Goal: Information Seeking & Learning: Compare options

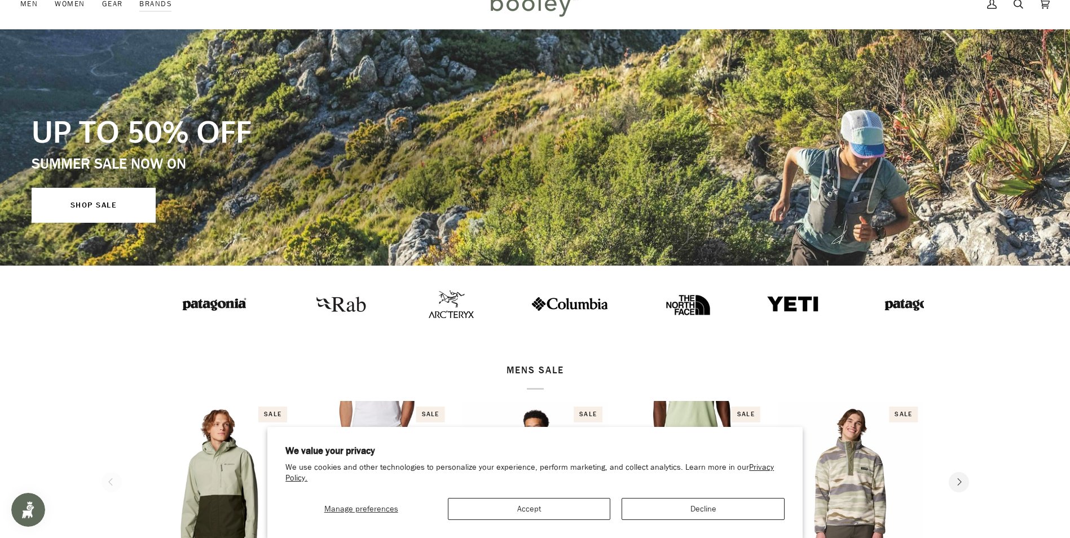
scroll to position [56, 0]
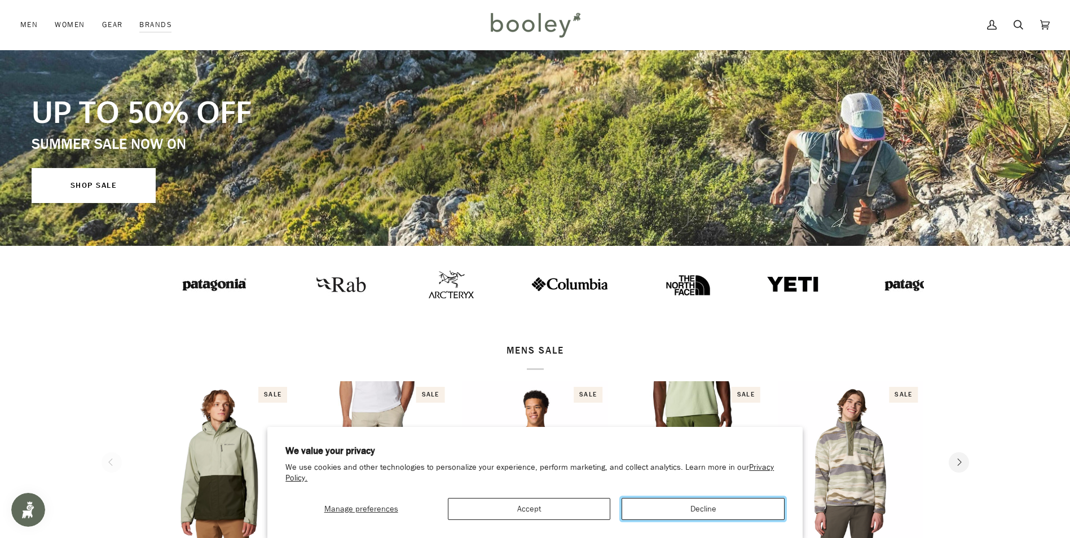
click at [670, 515] on button "Decline" at bounding box center [703, 509] width 163 height 22
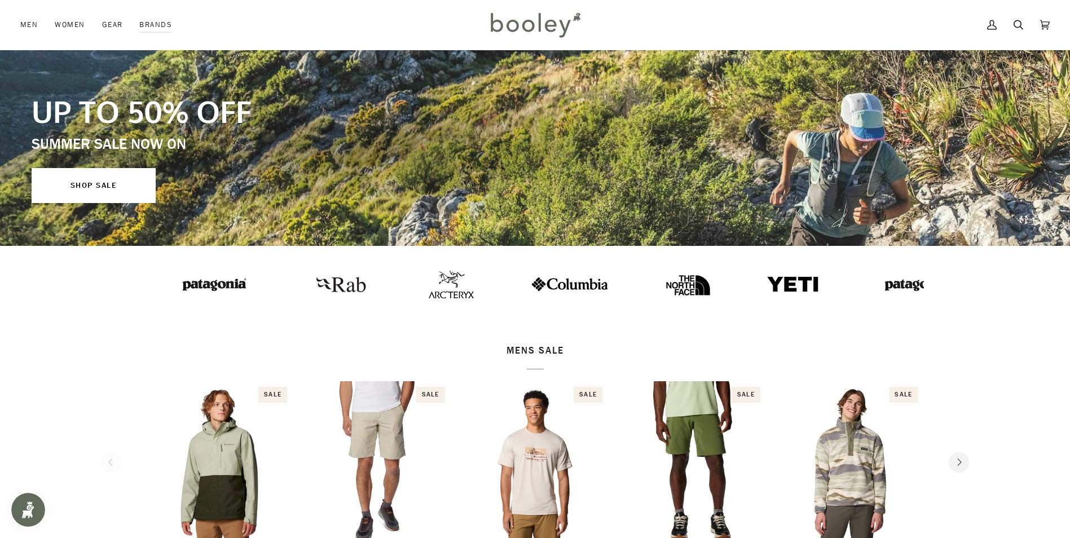
click at [876, 284] on img at bounding box center [915, 284] width 79 height 20
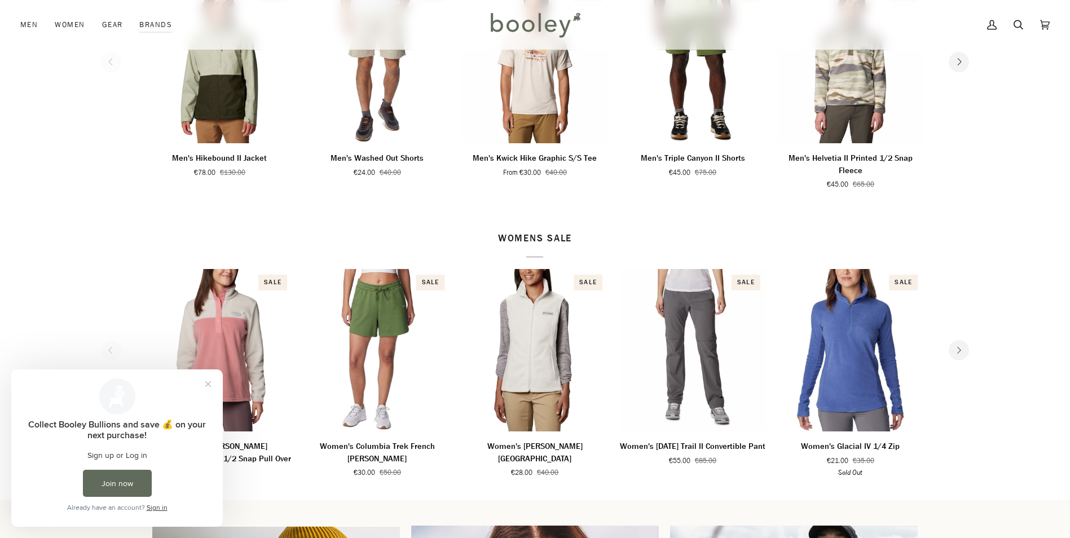
scroll to position [508, 0]
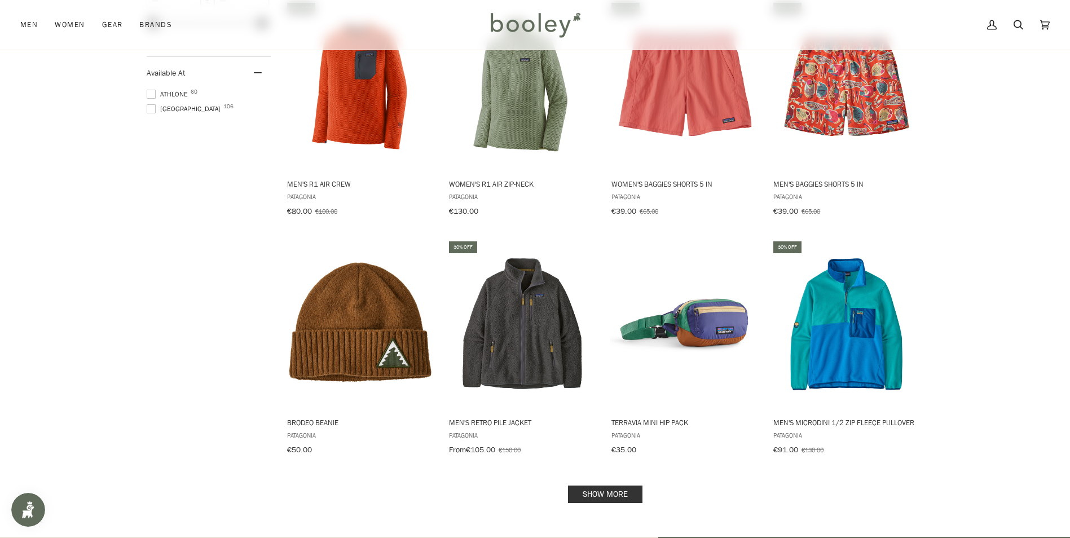
scroll to position [1072, 0]
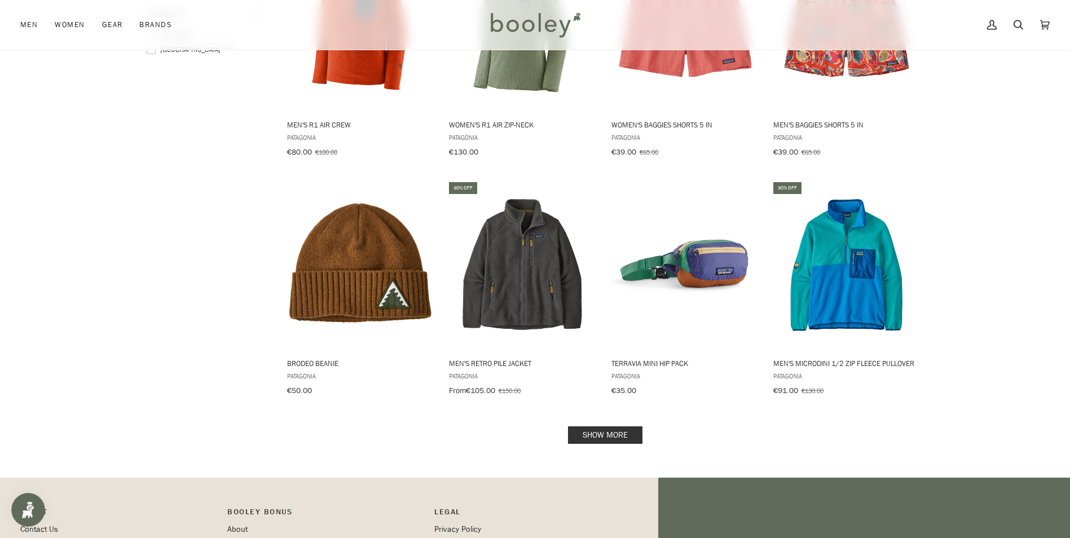
click at [613, 427] on link "Show more" at bounding box center [605, 435] width 74 height 17
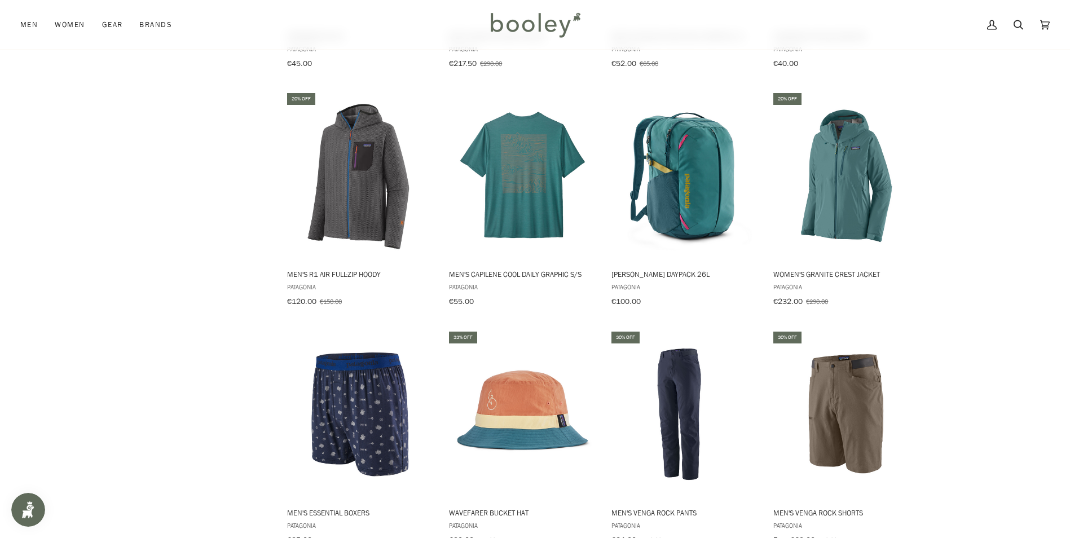
scroll to position [2201, 0]
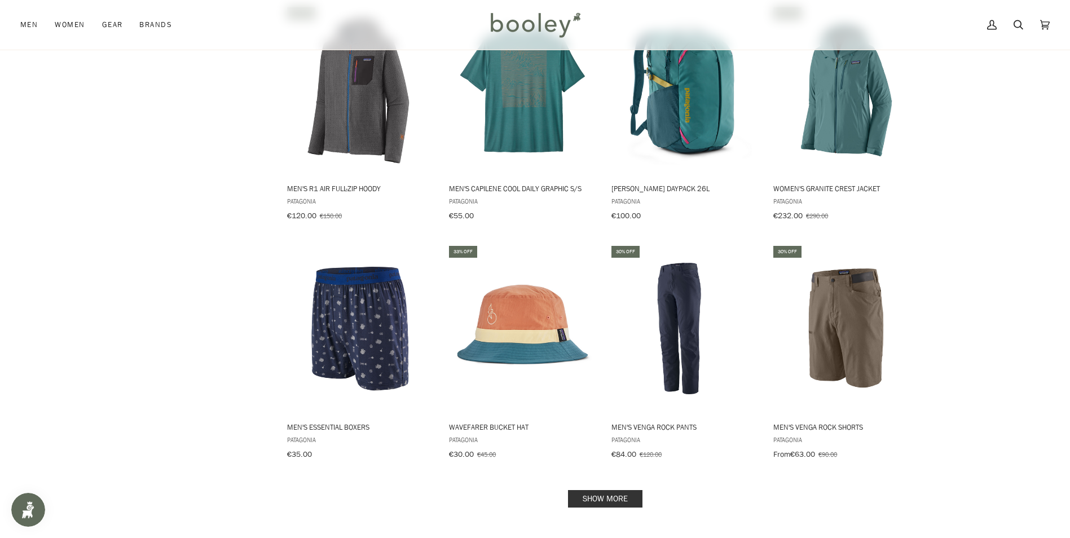
click at [586, 490] on link "Show more" at bounding box center [605, 498] width 74 height 17
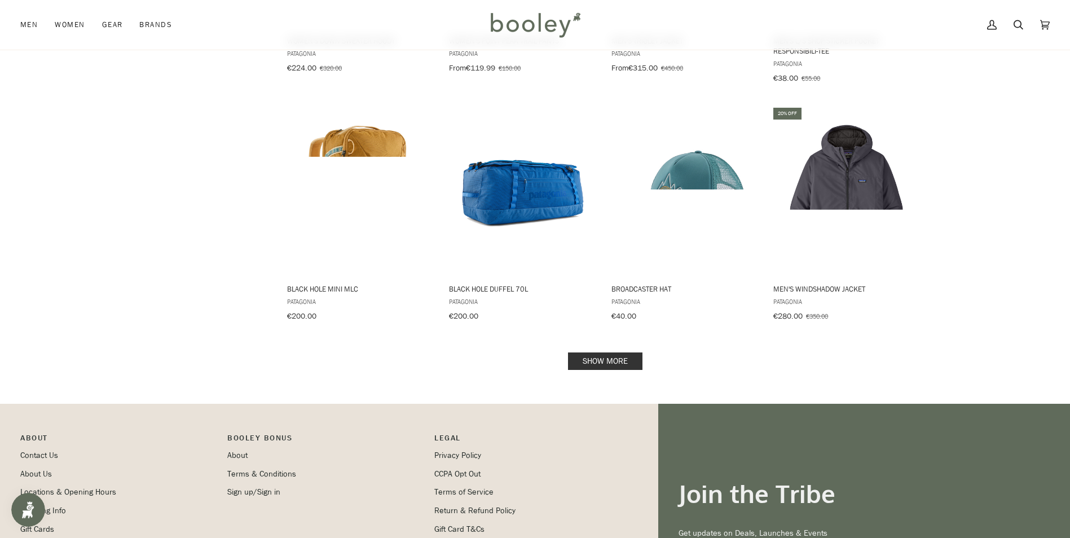
scroll to position [3555, 0]
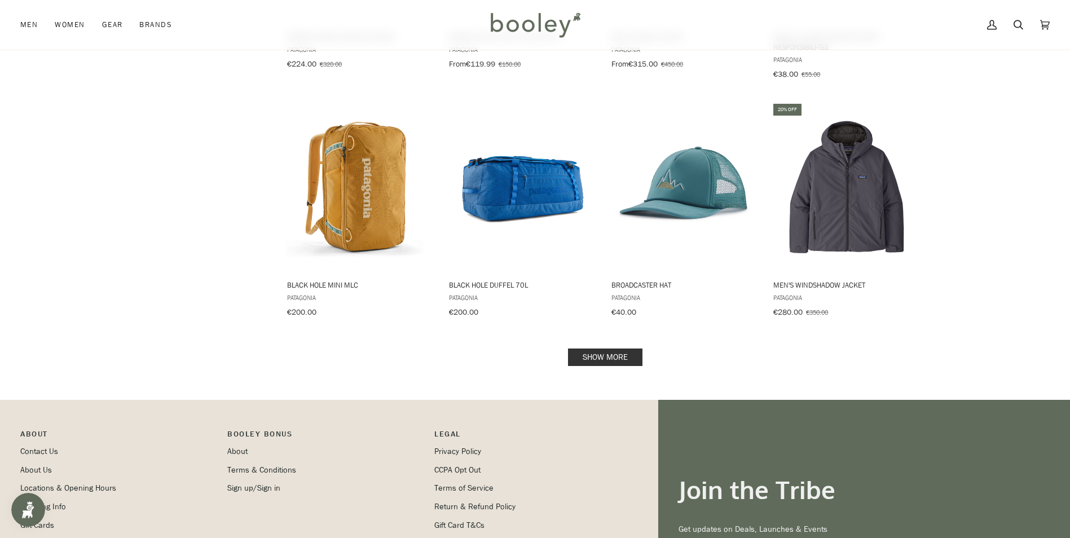
click at [604, 349] on link "Show more" at bounding box center [605, 357] width 74 height 17
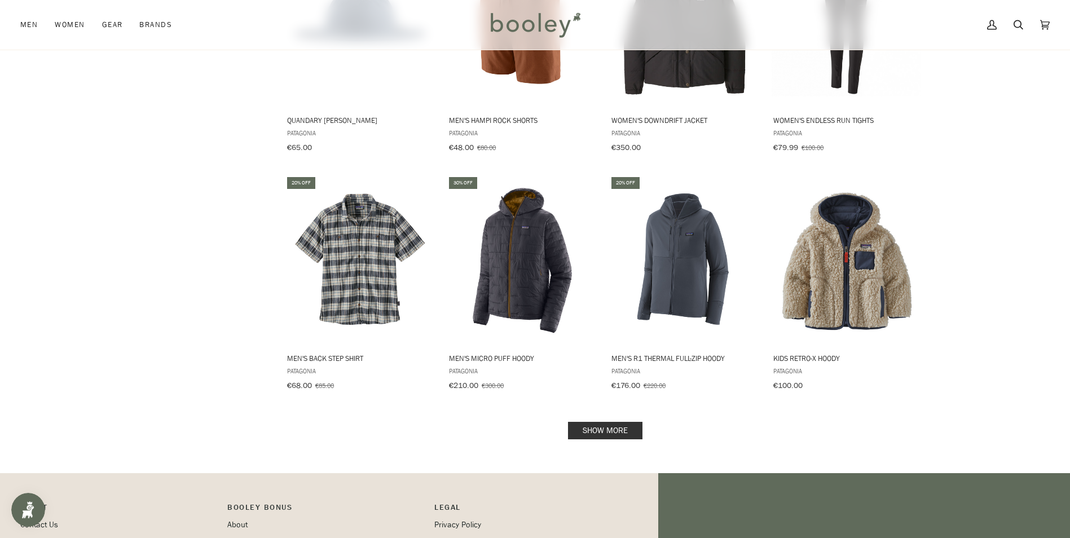
scroll to position [4684, 0]
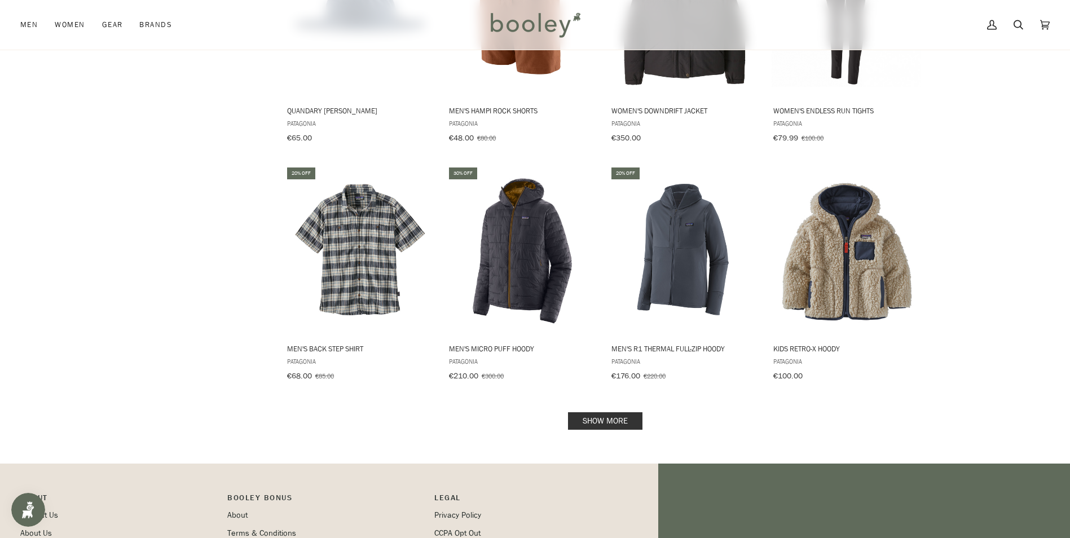
click at [593, 413] on link "Show more" at bounding box center [605, 421] width 74 height 17
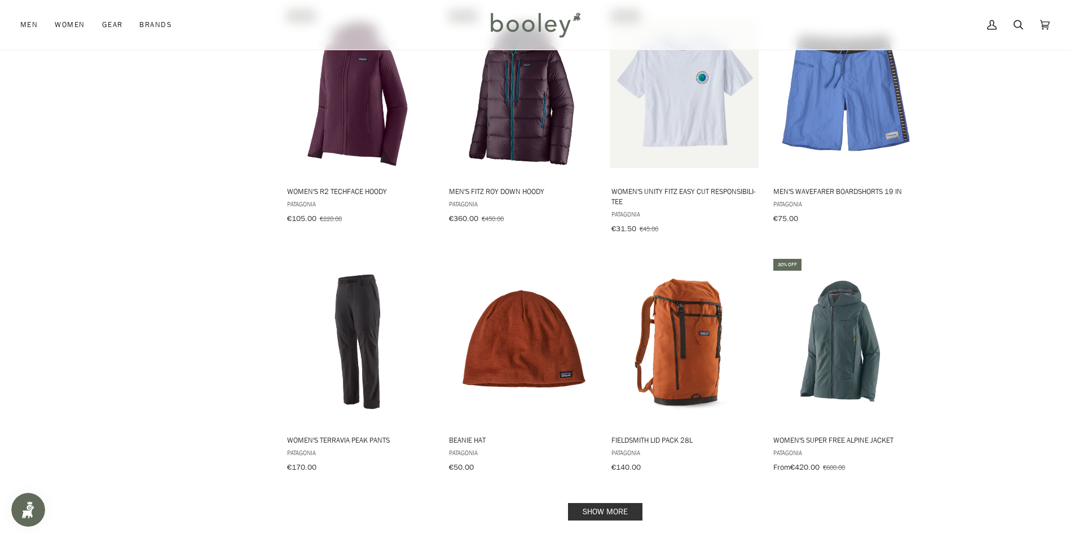
scroll to position [5812, 0]
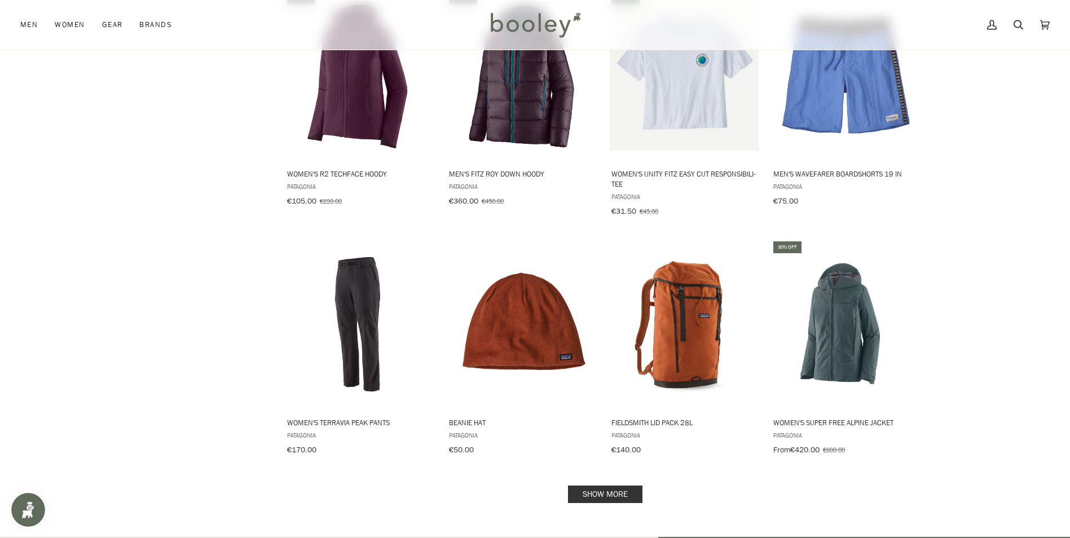
click at [577, 486] on link "Show more" at bounding box center [605, 494] width 74 height 17
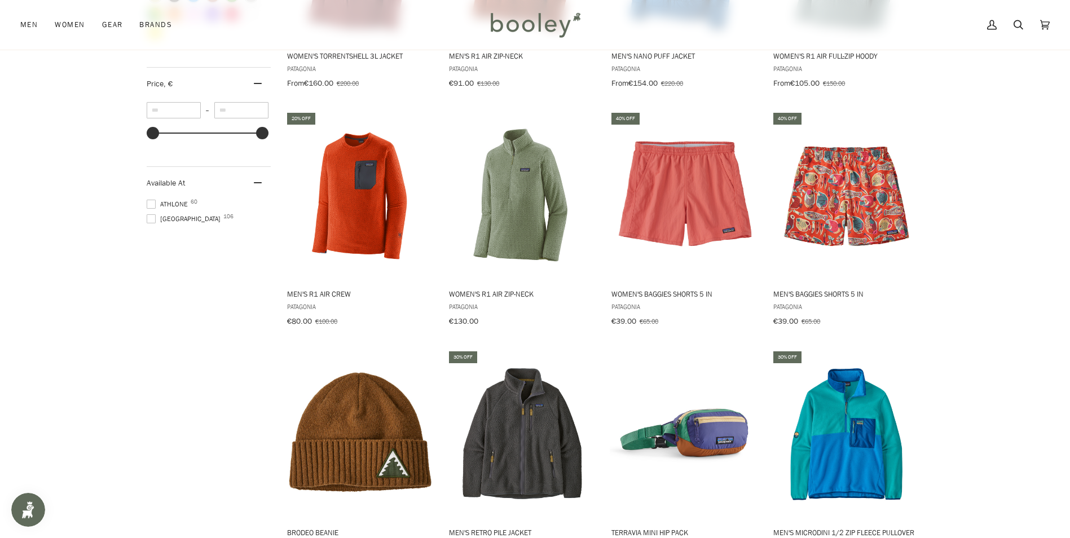
scroll to position [1016, 0]
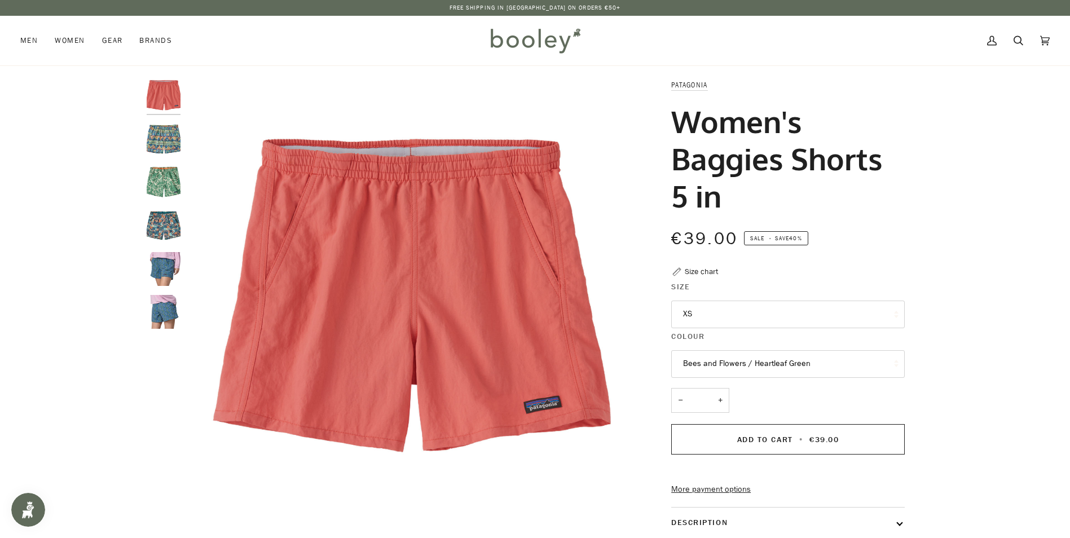
click at [166, 147] on img "Patagonia Women's Baggies Shorts - 5 in High Hopes Geo / Salamander Green - Boo…" at bounding box center [164, 139] width 34 height 34
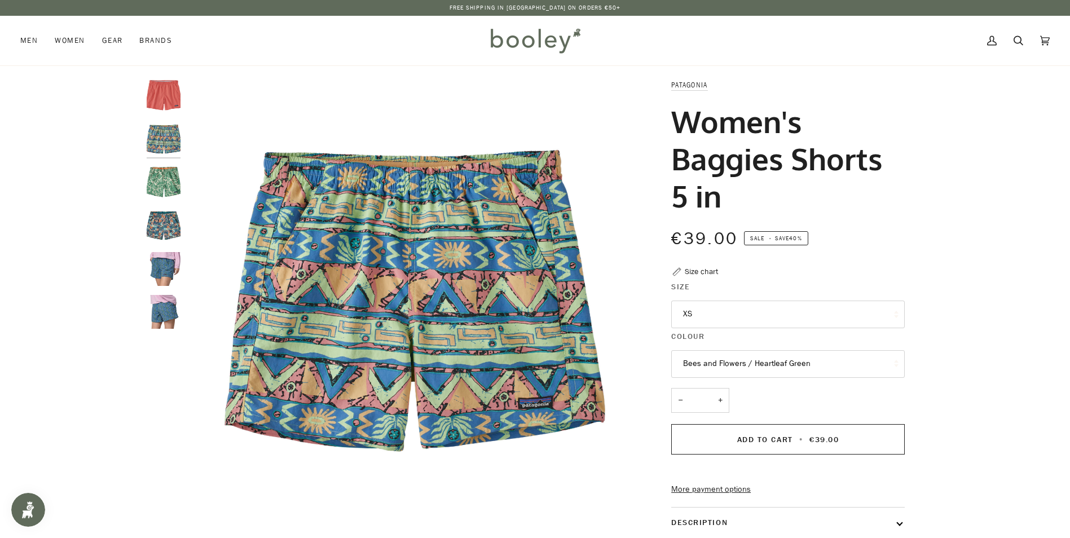
click at [172, 194] on img "Patagonia Women's Baggies Shorts 5 in Bees and Flowers / Heartleaf Green - Bool…" at bounding box center [164, 182] width 34 height 34
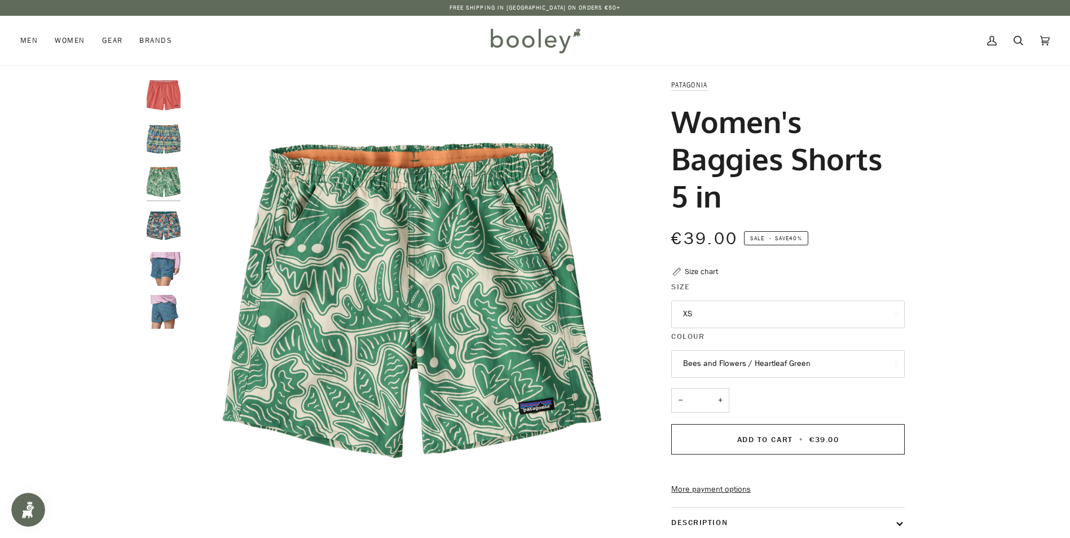
click at [175, 232] on img "Patagonia Women's Baggies Shorts 5 in Swallowtail Geo / Still Blue - Booley Gal…" at bounding box center [164, 226] width 34 height 34
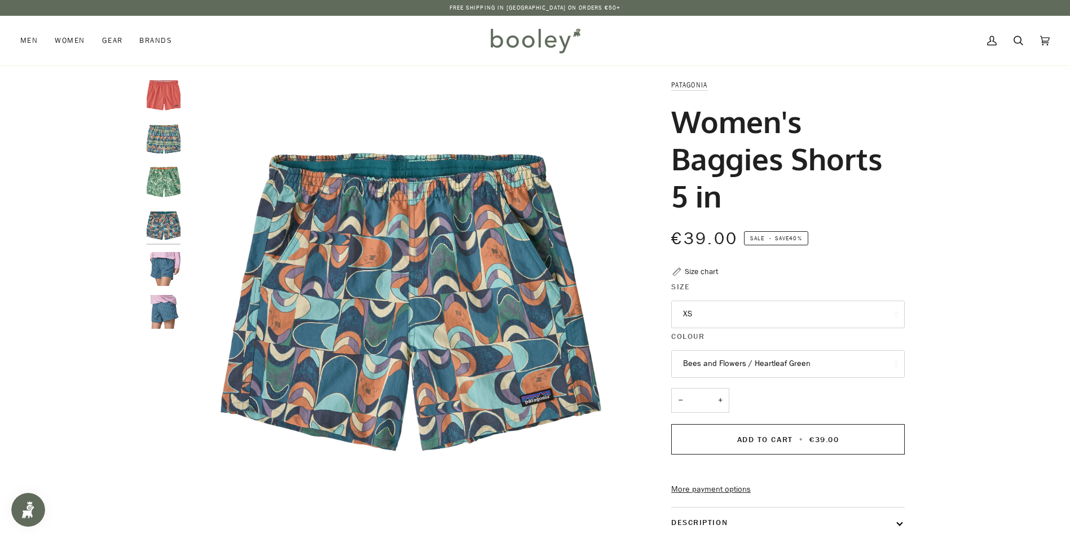
click at [174, 306] on img "Patagonia Women's Baggies Shorts - 5 in Floral Fun / Vessel Blue - Booley Galway" at bounding box center [164, 312] width 34 height 34
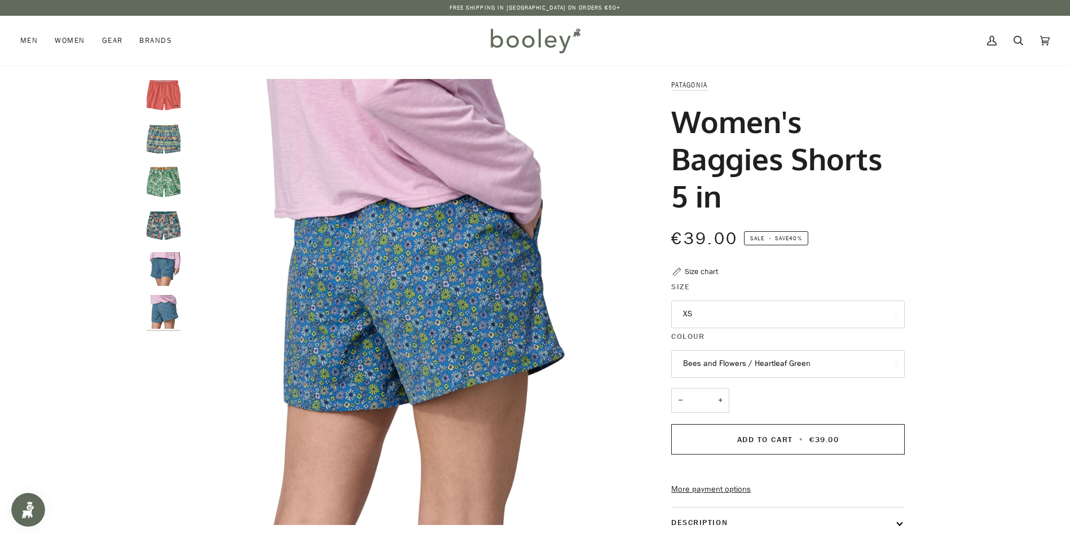
click at [731, 299] on fieldset "Size XS XS Small Medium Large" at bounding box center [789, 306] width 234 height 50
click at [723, 311] on button "XS" at bounding box center [789, 315] width 234 height 28
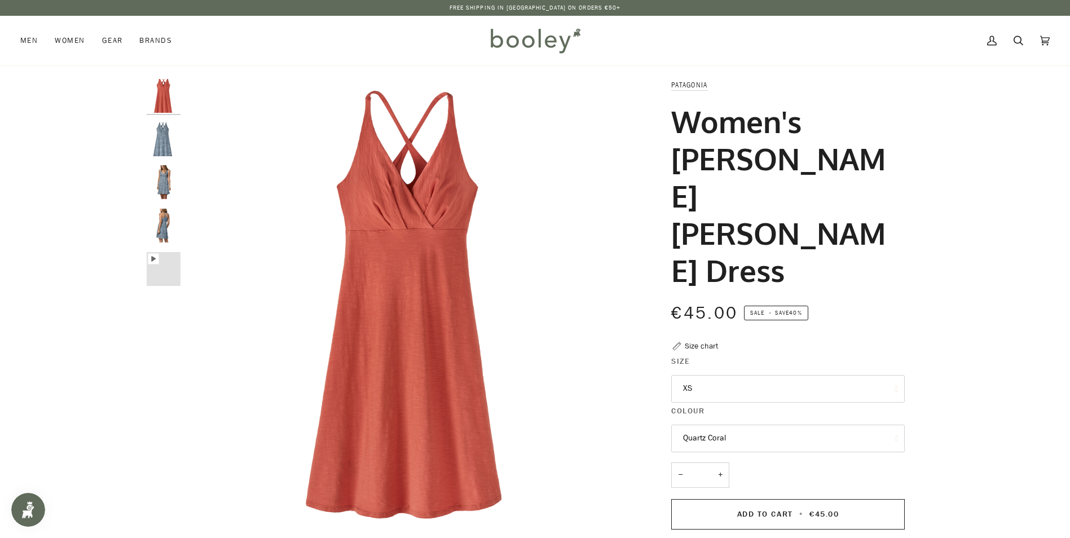
click at [160, 135] on img "Patagonia Women's Amber Dawn Dress Channeling Spring / Light Plume Grey - Boole…" at bounding box center [164, 139] width 34 height 34
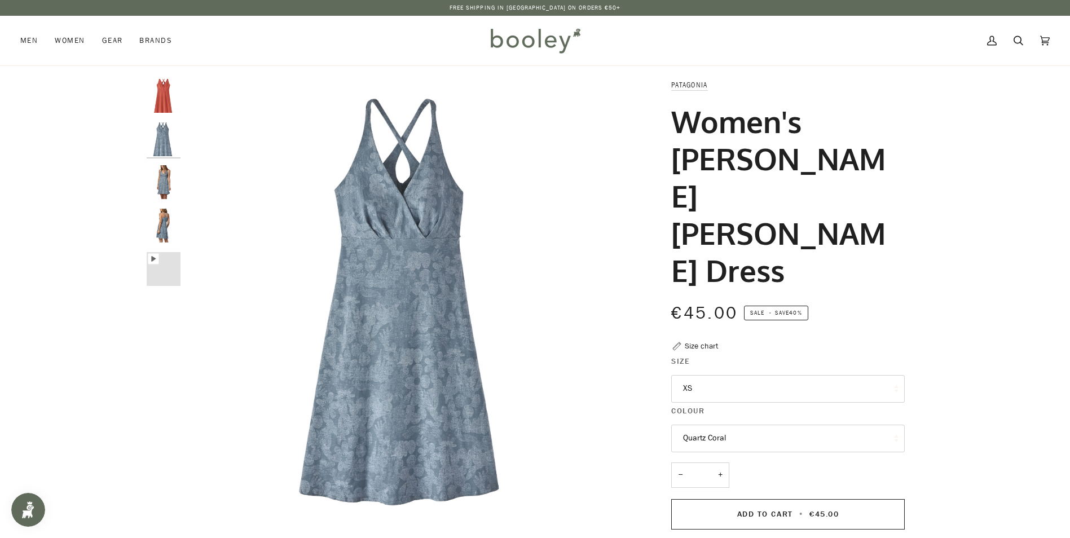
click at [160, 176] on img "Patagonia Women's Amber Dawn Dress Channeling Spring / Light Plume Grey - Boole…" at bounding box center [164, 182] width 34 height 34
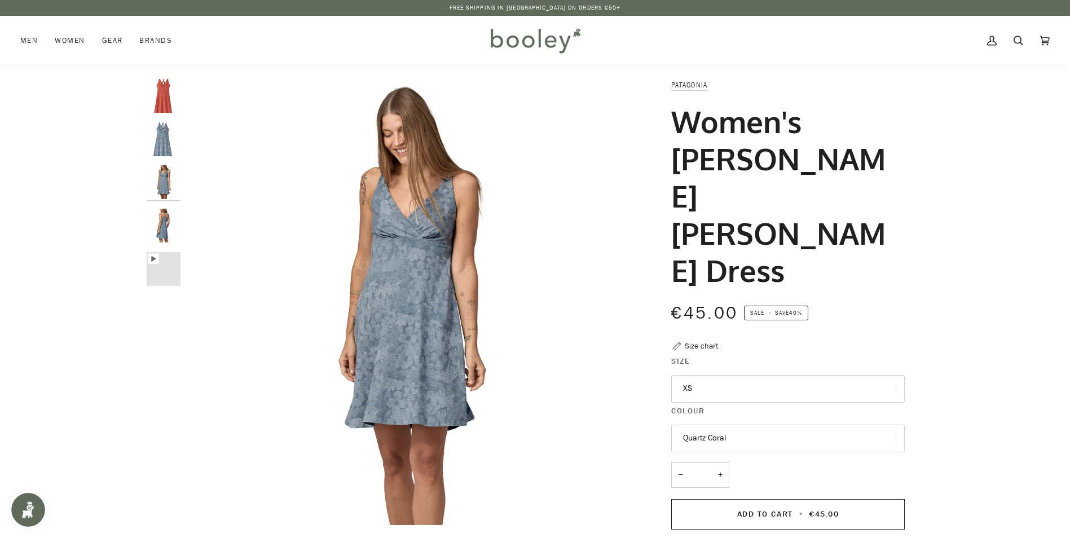
click at [171, 230] on img "Patagonia Women's Amber Dawn Dress Channeling Spring / Light Plume Grey - Boole…" at bounding box center [164, 226] width 34 height 34
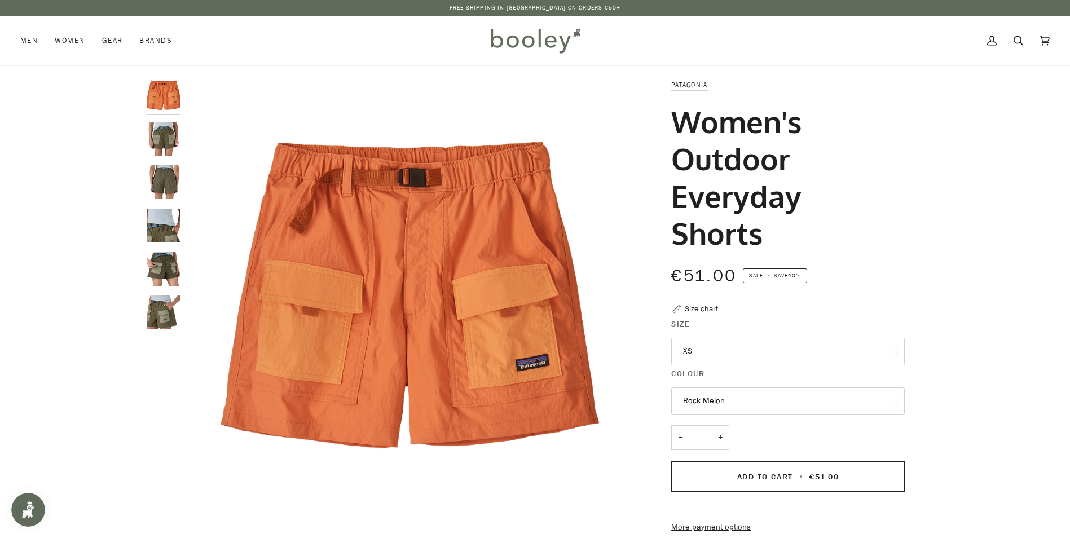
click at [173, 139] on img "Patagonia Women's Outdoor Everyday Shorts - Booley Galway" at bounding box center [164, 139] width 34 height 34
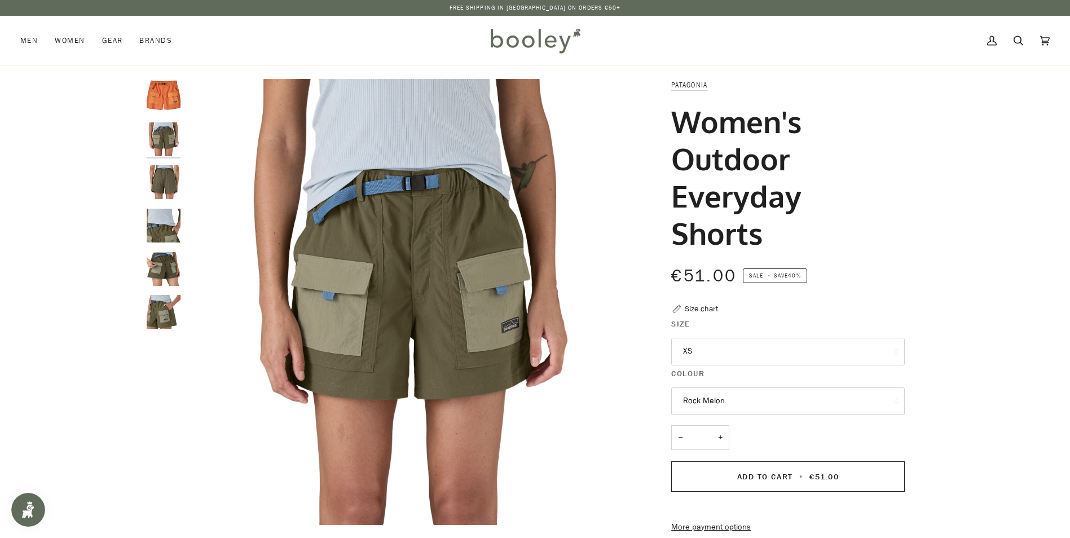
click at [761, 401] on button "Rock Melon" at bounding box center [789, 402] width 234 height 28
click at [178, 101] on img "Patagonia Women's Outdoor Everyday Shorts Rock Melon - Booley Galway" at bounding box center [164, 96] width 34 height 34
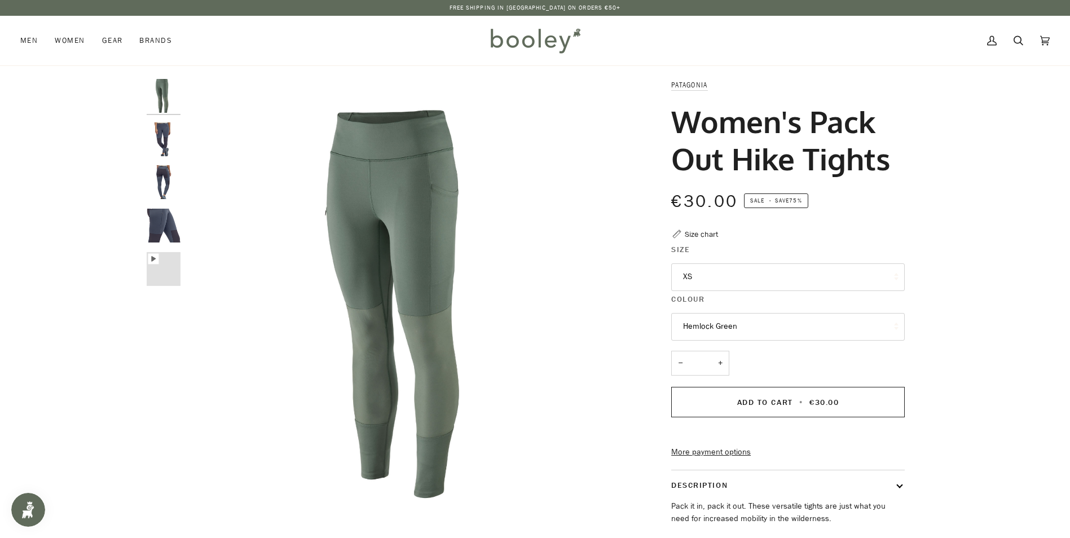
click at [164, 142] on img "Patagonia Women's Pack Out Hike Tights Smolder Blue - Booley Galway" at bounding box center [164, 139] width 34 height 34
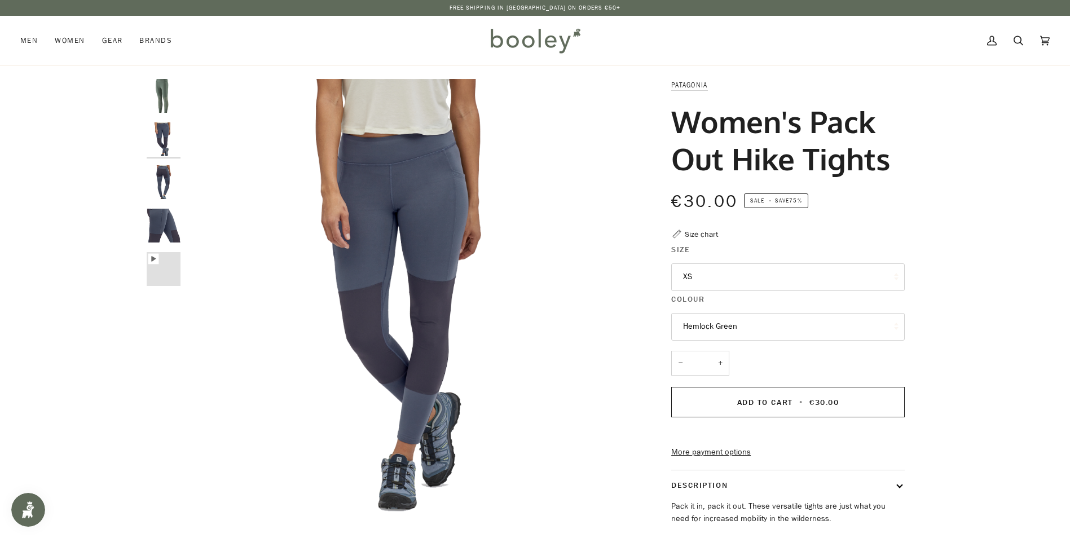
click at [159, 190] on img "Patagonia Women's Pack Out Hike Tights Smolder Blue - Booley Galway" at bounding box center [164, 182] width 34 height 34
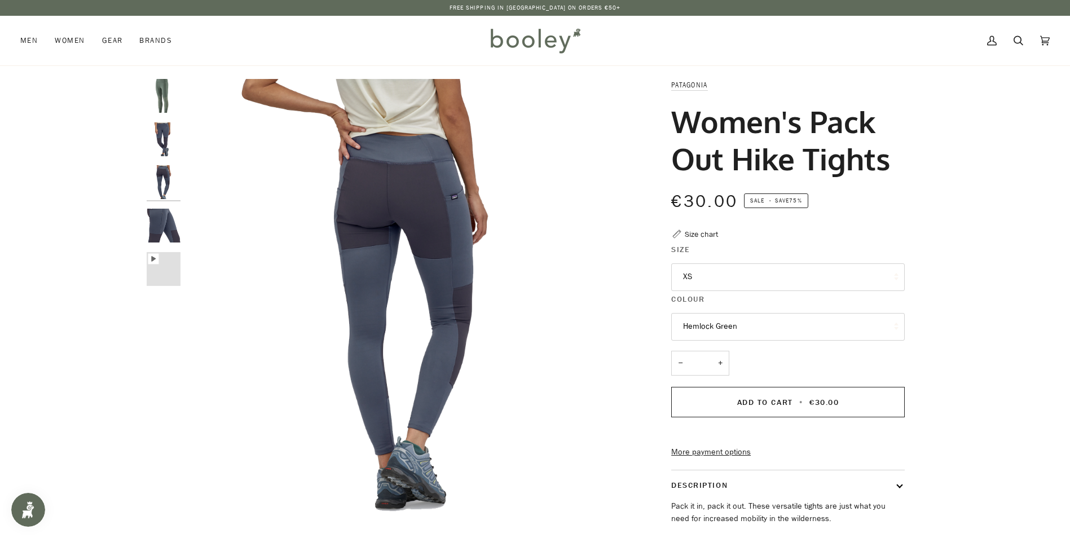
click at [152, 240] on img "Patagonia Women's Pack Out Hike Tights Smolder Blue - Booley Galway" at bounding box center [164, 226] width 34 height 34
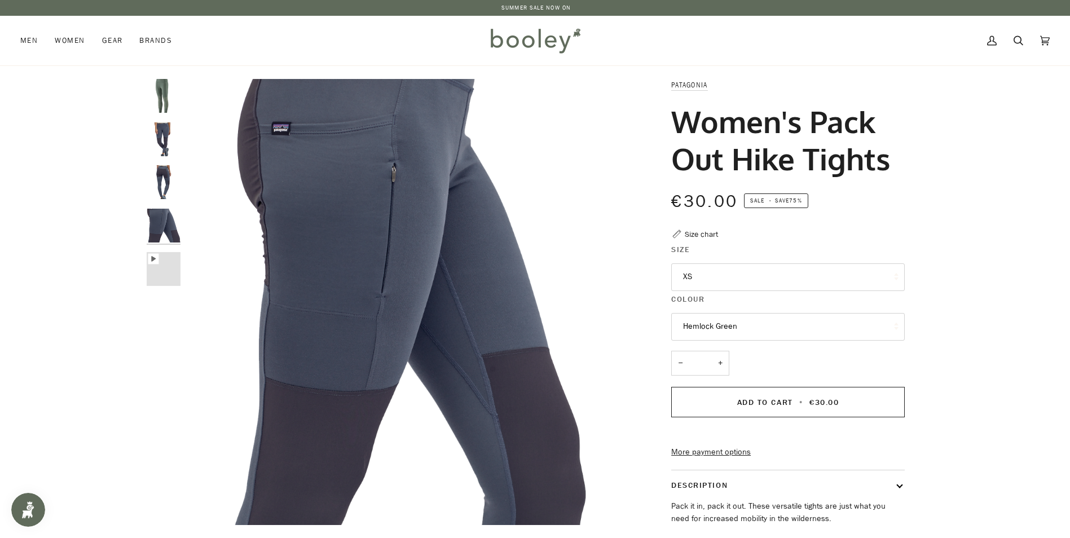
click at [174, 270] on img "Patagonia Women's Pack Out Hike Tights Smolder Blue - Booley Galway" at bounding box center [164, 269] width 34 height 34
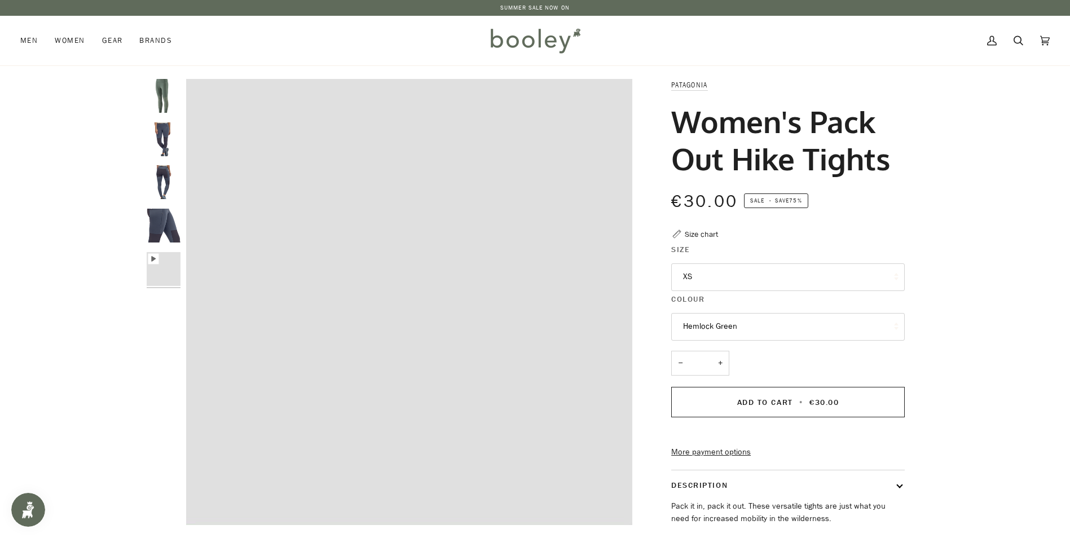
drag, startPoint x: 161, startPoint y: 89, endPoint x: 245, endPoint y: 103, distance: 85.3
click at [163, 89] on img "Patagonia Women's Pack Out Hike Tights Hemlock Green - Booley Galway" at bounding box center [164, 96] width 34 height 34
type input "****"
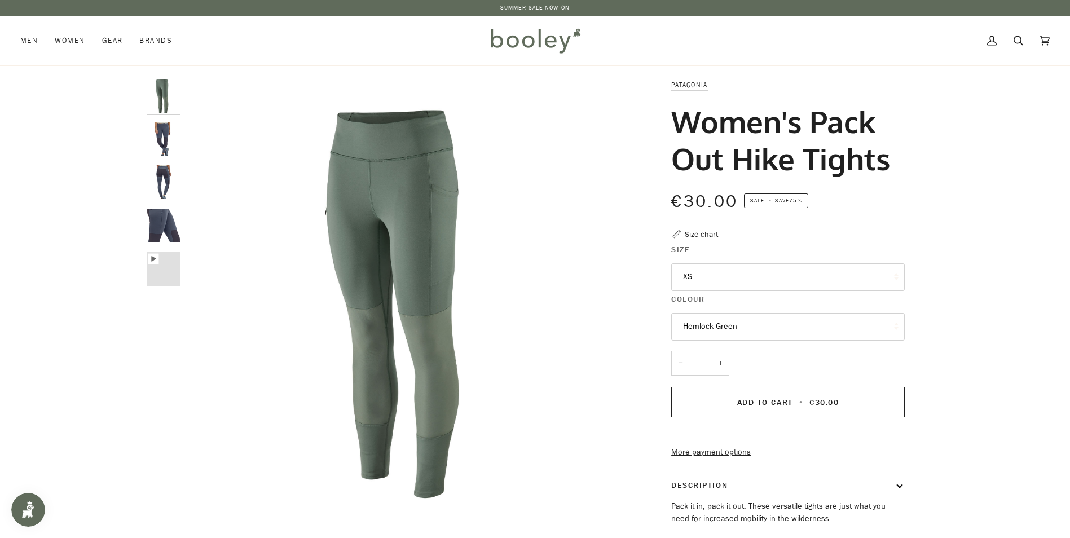
click at [709, 277] on button "XS" at bounding box center [789, 278] width 234 height 28
